Goal: Transaction & Acquisition: Purchase product/service

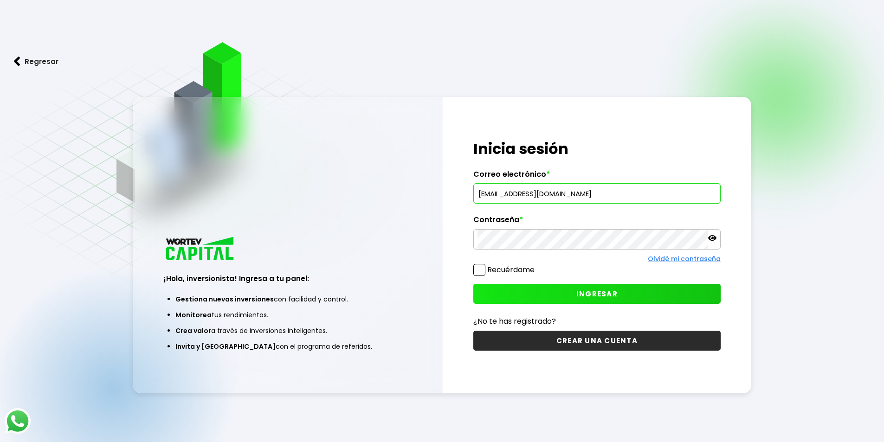
type input "[EMAIL_ADDRESS][DOMAIN_NAME]"
click at [713, 236] on icon at bounding box center [712, 238] width 8 height 6
click at [570, 301] on button "INGRESAR" at bounding box center [596, 294] width 247 height 20
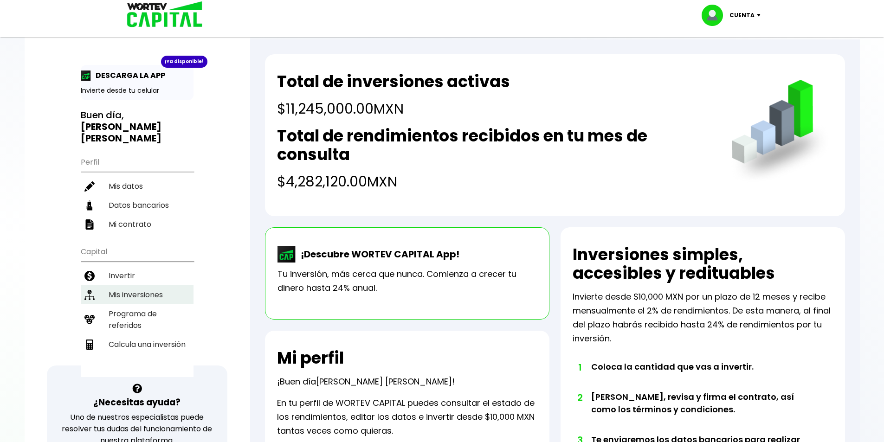
click at [134, 285] on li "Mis inversiones" at bounding box center [137, 294] width 113 height 19
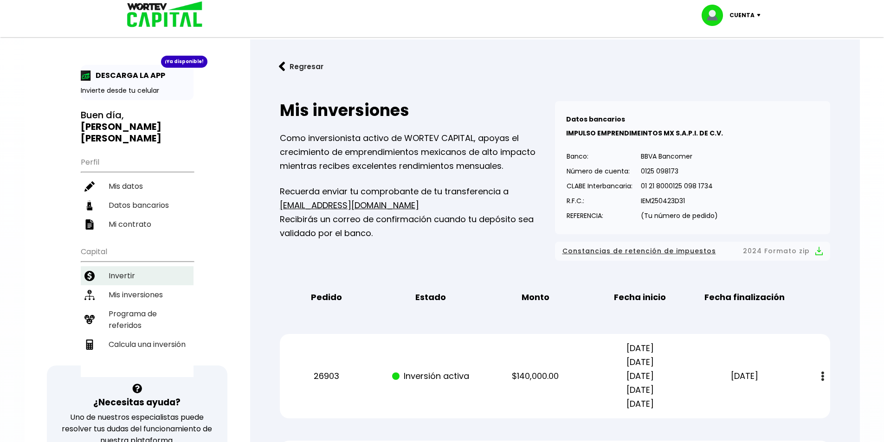
click at [136, 266] on li "Invertir" at bounding box center [137, 275] width 113 height 19
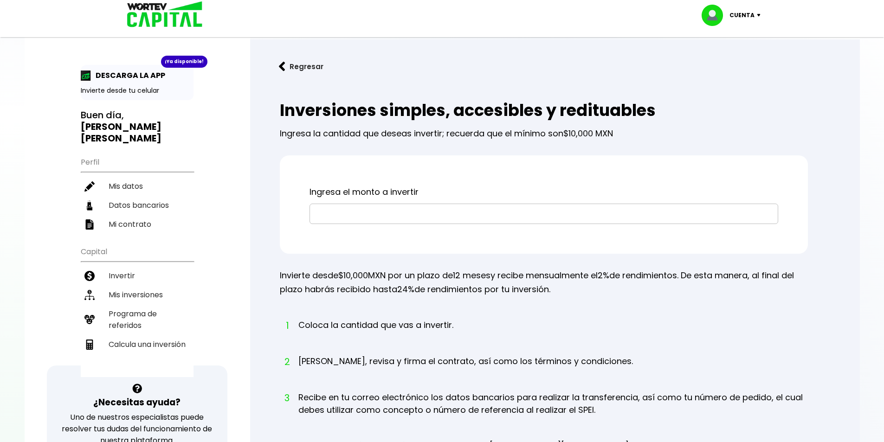
click at [414, 213] on input "text" at bounding box center [544, 213] width 460 height 19
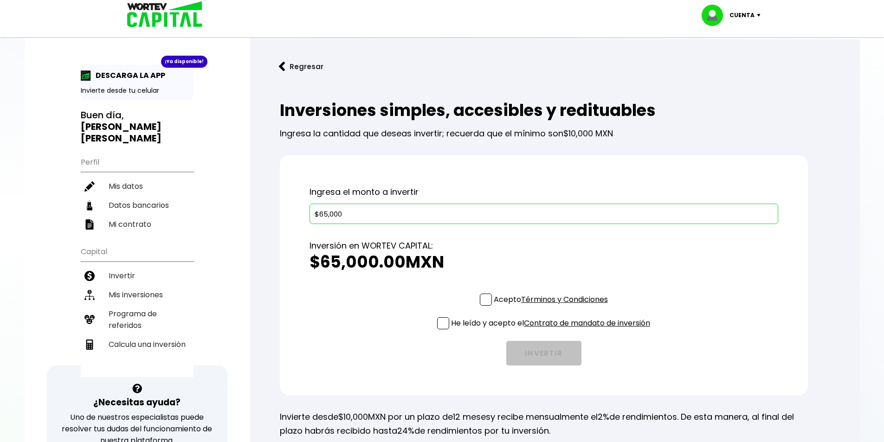
type input "$65,000"
click at [488, 300] on span at bounding box center [486, 300] width 12 height 12
click at [553, 307] on input "Acepto Términos y Condiciones" at bounding box center [553, 307] width 0 height 0
click at [445, 325] on span at bounding box center [443, 323] width 12 height 12
click at [553, 330] on input "He leído y acepto el Contrato de mandato de inversión" at bounding box center [553, 330] width 0 height 0
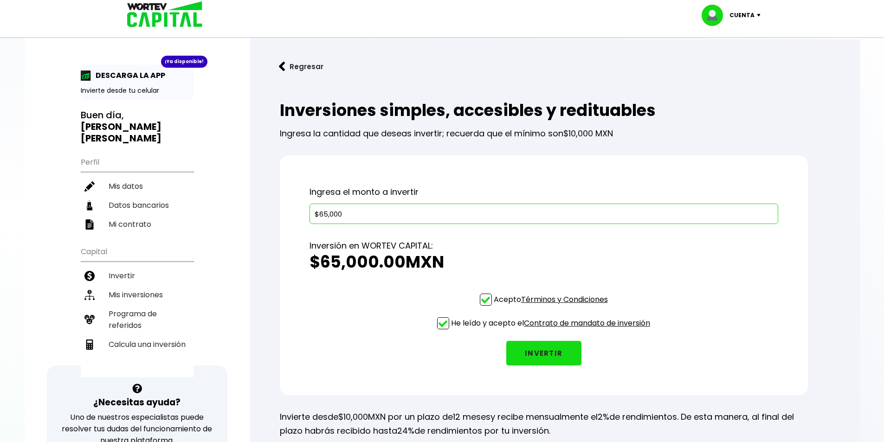
click at [544, 357] on button "INVERTIR" at bounding box center [543, 353] width 75 height 25
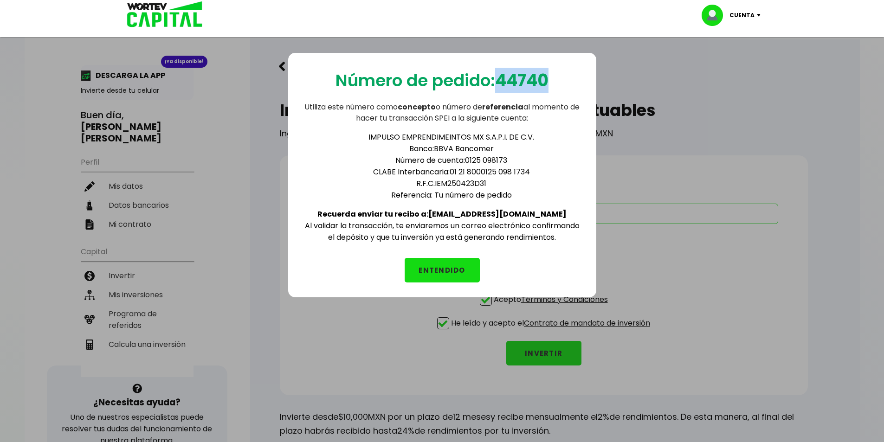
drag, startPoint x: 501, startPoint y: 79, endPoint x: 547, endPoint y: 75, distance: 46.6
click at [547, 75] on b "44740" at bounding box center [521, 81] width 53 height 24
copy b "44740"
click at [339, 79] on p "Número de pedido: 44740" at bounding box center [442, 81] width 213 height 26
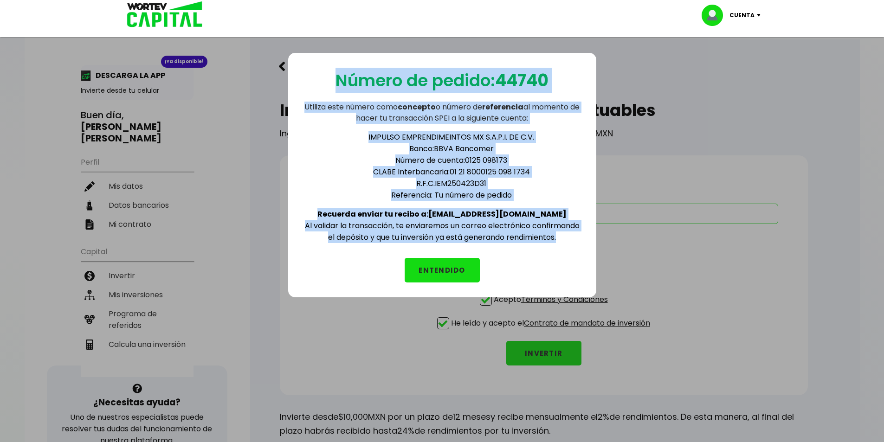
drag, startPoint x: 332, startPoint y: 79, endPoint x: 573, endPoint y: 248, distance: 294.0
click at [573, 248] on div "Número de pedido: 44740 Utiliza este número como concepto o número de referenci…" at bounding box center [442, 175] width 308 height 245
copy div "Número de pedido: 44740 Utiliza este número como concepto o número de referenci…"
click at [428, 267] on button "ENTENDIDO" at bounding box center [442, 270] width 75 height 25
